Goal: Task Accomplishment & Management: Complete application form

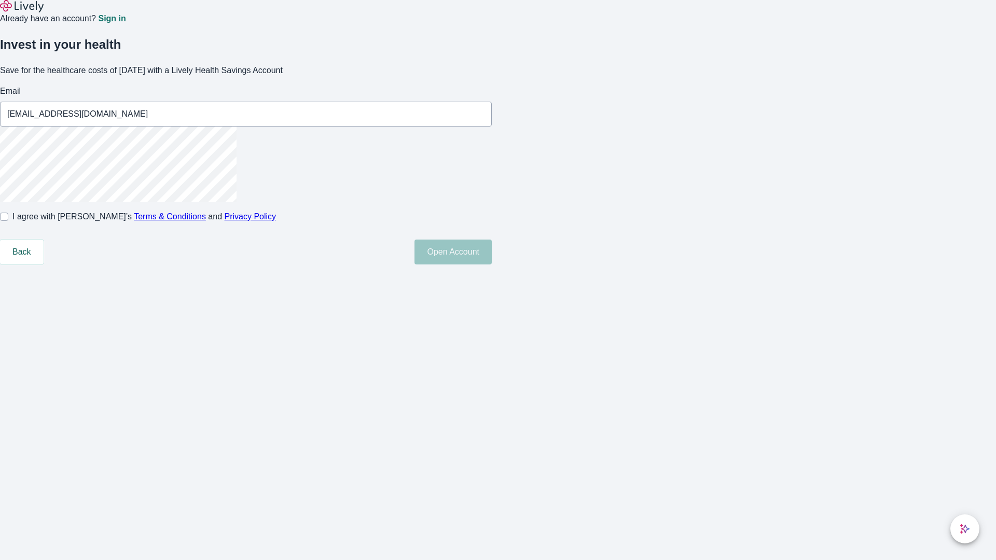
click at [8, 221] on input "I agree with Lively’s Terms & Conditions and Privacy Policy" at bounding box center [4, 217] width 8 height 8
checkbox input "true"
click at [492, 265] on button "Open Account" at bounding box center [452, 252] width 77 height 25
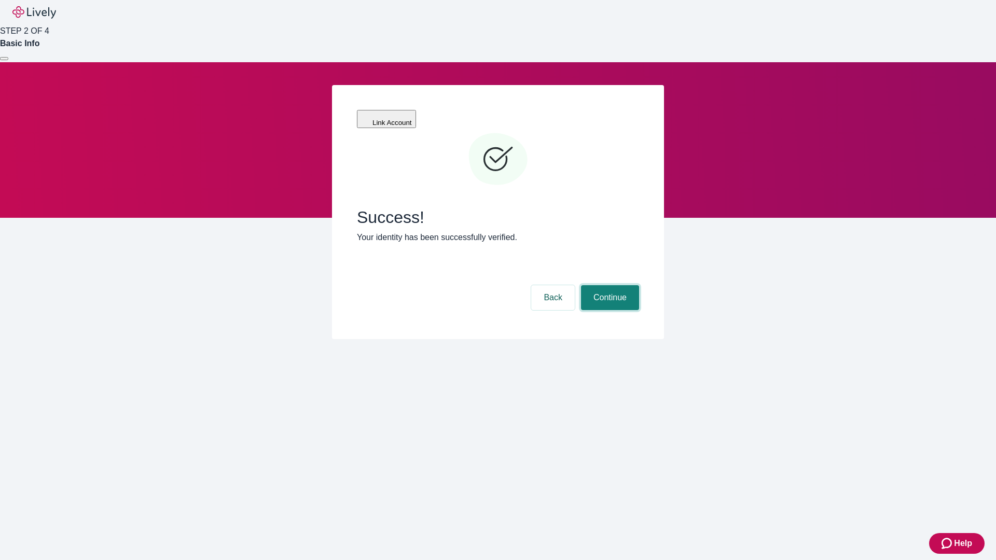
click at [608, 285] on button "Continue" at bounding box center [610, 297] width 58 height 25
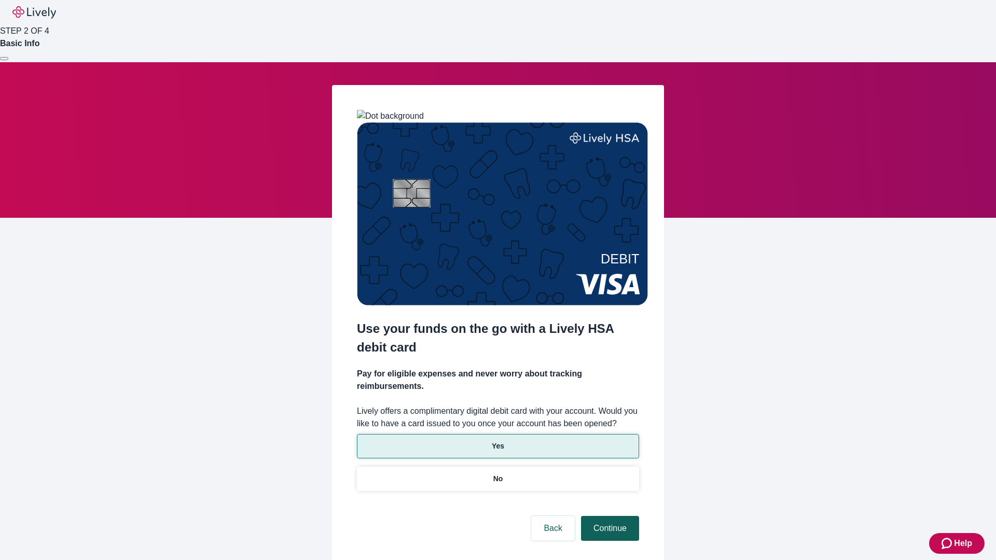
click at [497, 441] on p "Yes" at bounding box center [498, 446] width 12 height 11
click at [608, 516] on button "Continue" at bounding box center [610, 528] width 58 height 25
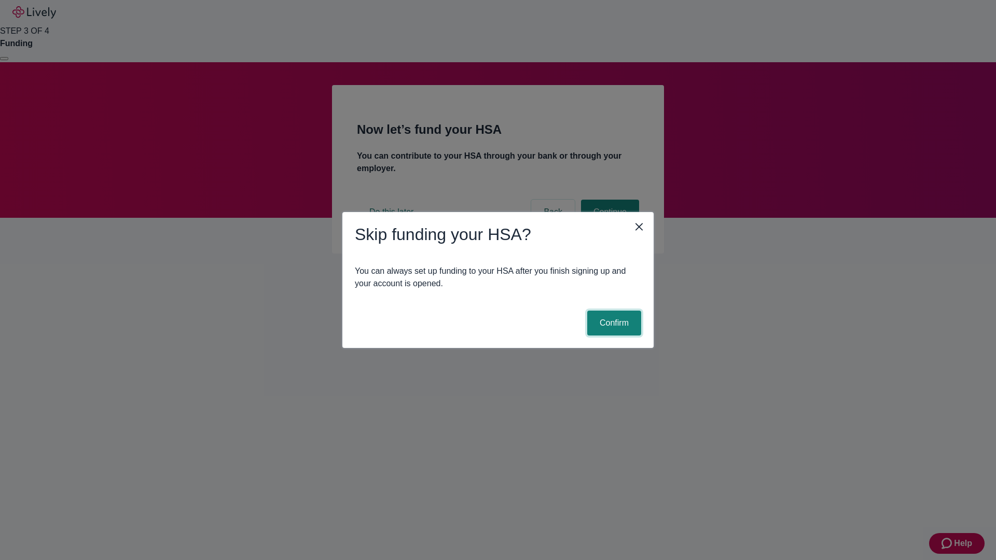
click at [613, 323] on button "Confirm" at bounding box center [614, 323] width 54 height 25
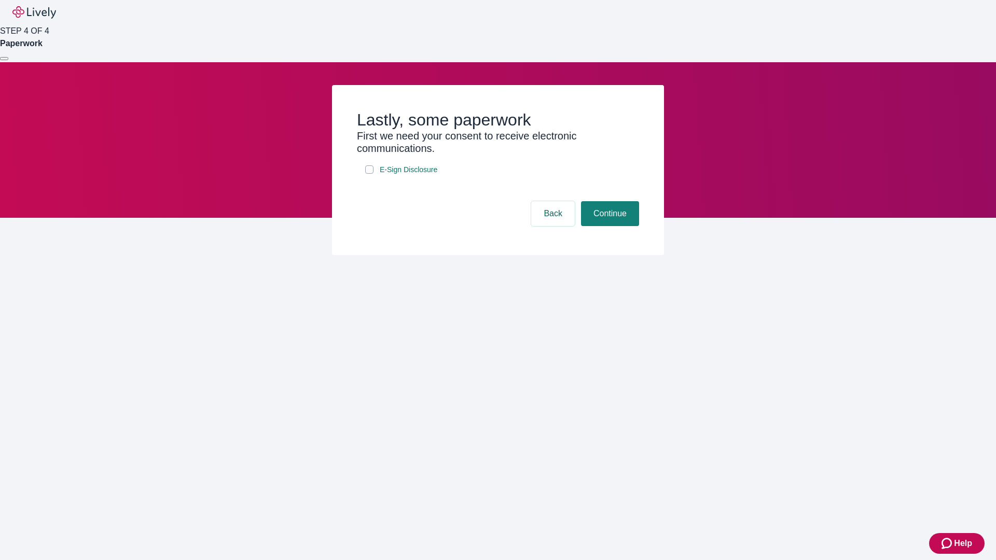
click at [369, 174] on input "E-Sign Disclosure" at bounding box center [369, 169] width 8 height 8
checkbox input "true"
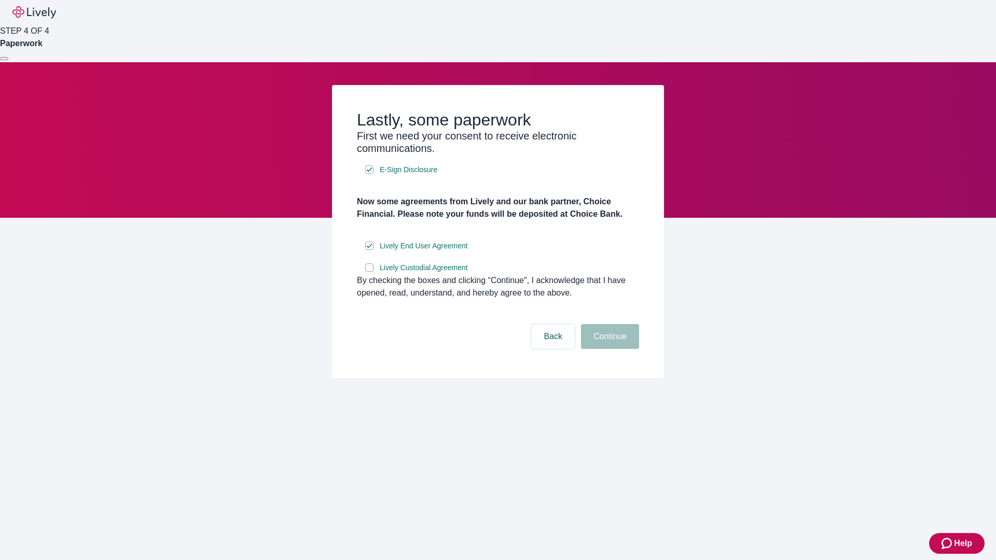
click at [369, 272] on input "Lively Custodial Agreement" at bounding box center [369, 268] width 8 height 8
checkbox input "true"
click at [608, 349] on button "Continue" at bounding box center [610, 336] width 58 height 25
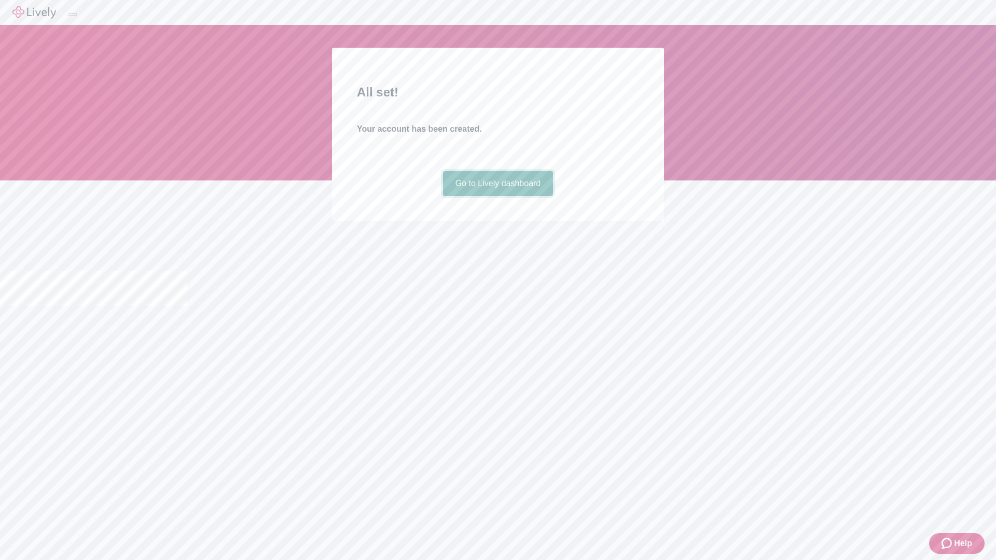
click at [497, 196] on link "Go to Lively dashboard" at bounding box center [498, 183] width 110 height 25
